Goal: Find specific page/section: Find specific page/section

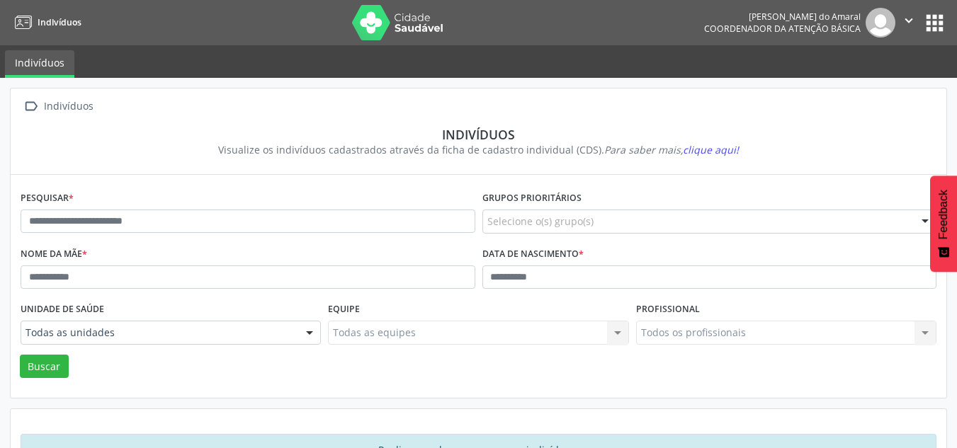
scroll to position [47, 0]
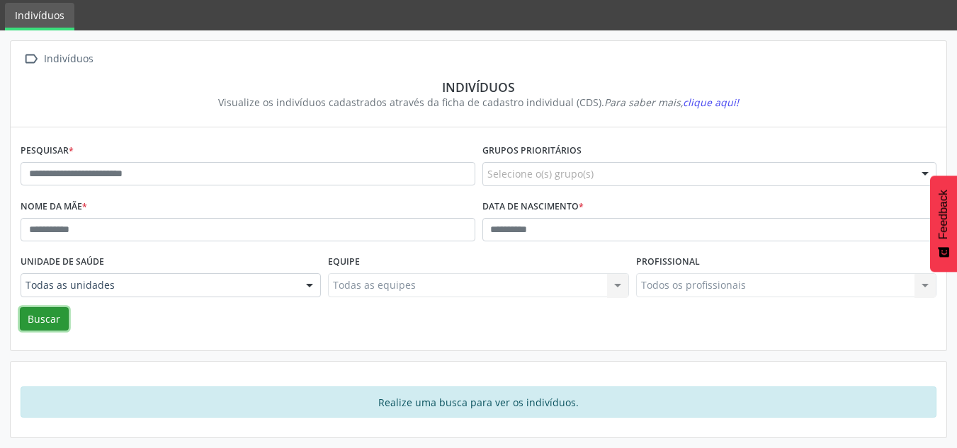
click at [42, 310] on button "Buscar" at bounding box center [44, 319] width 49 height 24
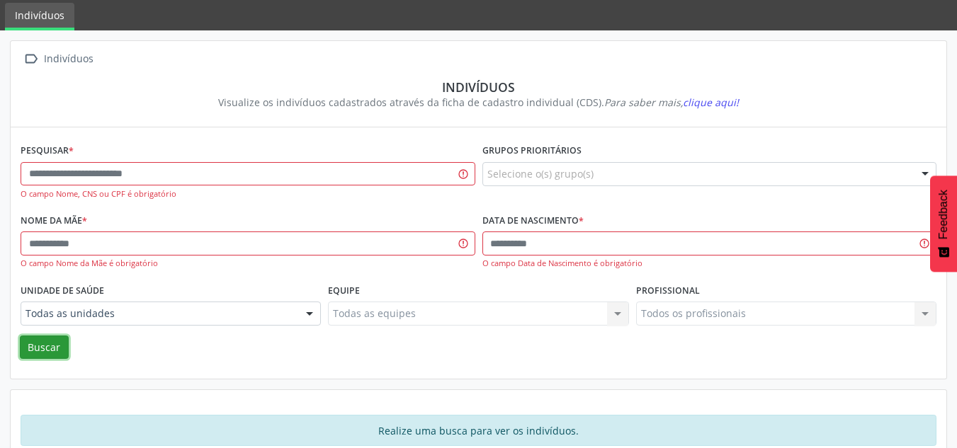
scroll to position [0, 0]
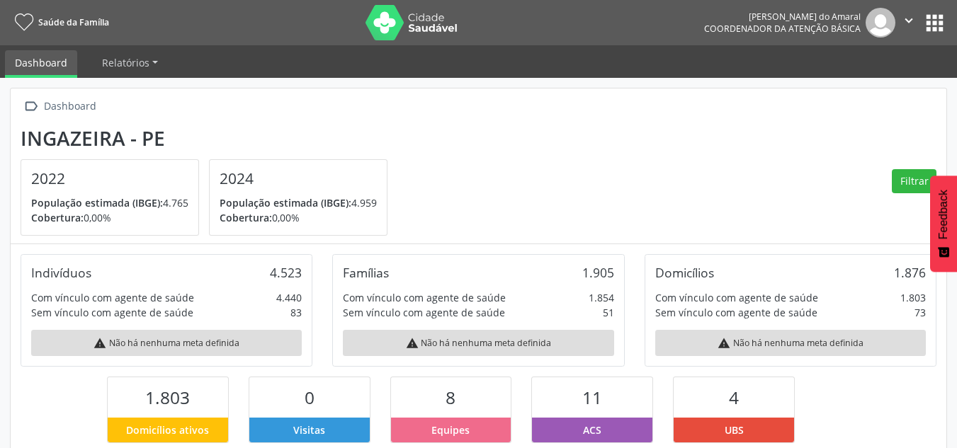
scroll to position [235, 312]
click at [935, 37] on div "Rachell Batista Amorim do Amaral Coordenador da Atenção Básica  Configurações …" at bounding box center [825, 23] width 243 height 30
click at [933, 30] on button "apps" at bounding box center [934, 23] width 25 height 25
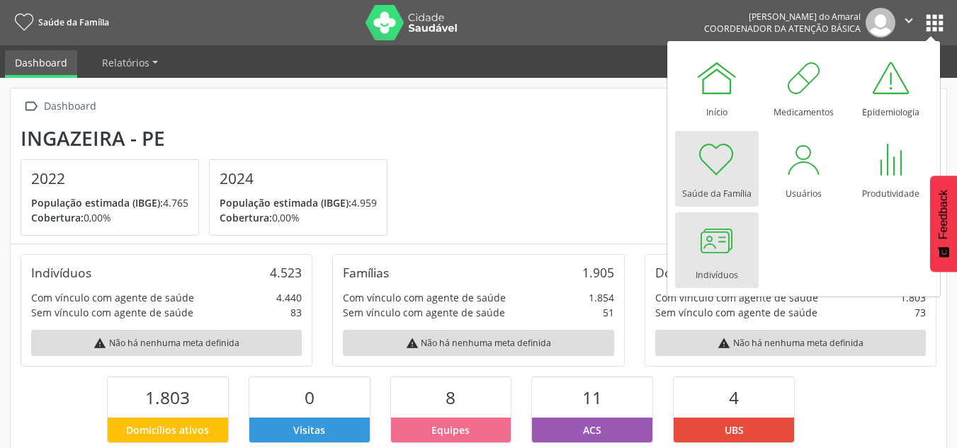
click at [715, 258] on div at bounding box center [717, 241] width 42 height 42
